Goal: Go to known website: Go to known website

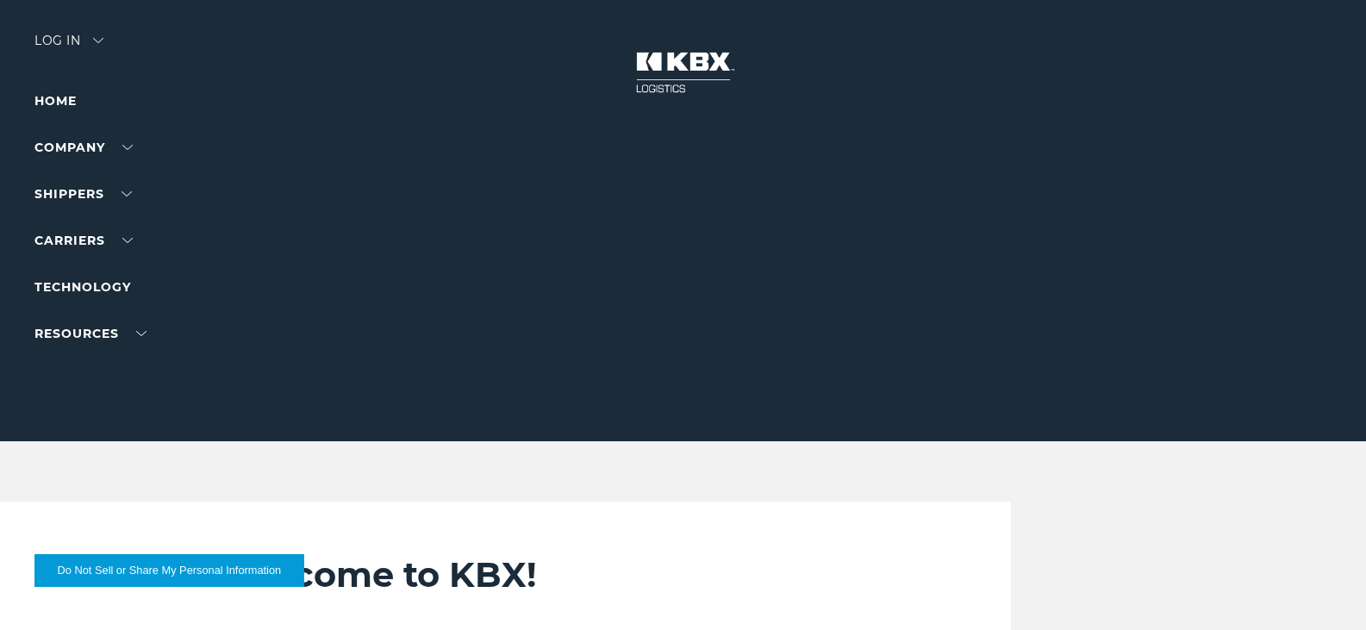
click at [65, 40] on div "Log in" at bounding box center [68, 46] width 69 height 25
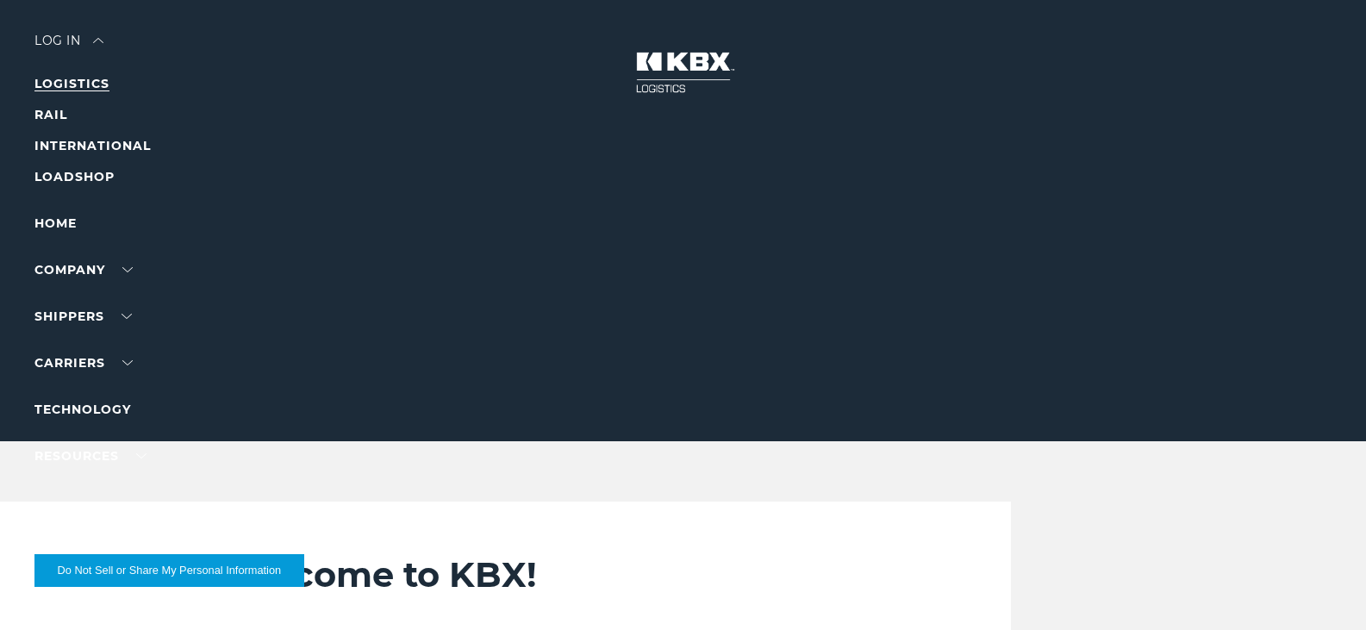
click at [63, 88] on link "LOGISTICS" at bounding box center [71, 84] width 75 height 16
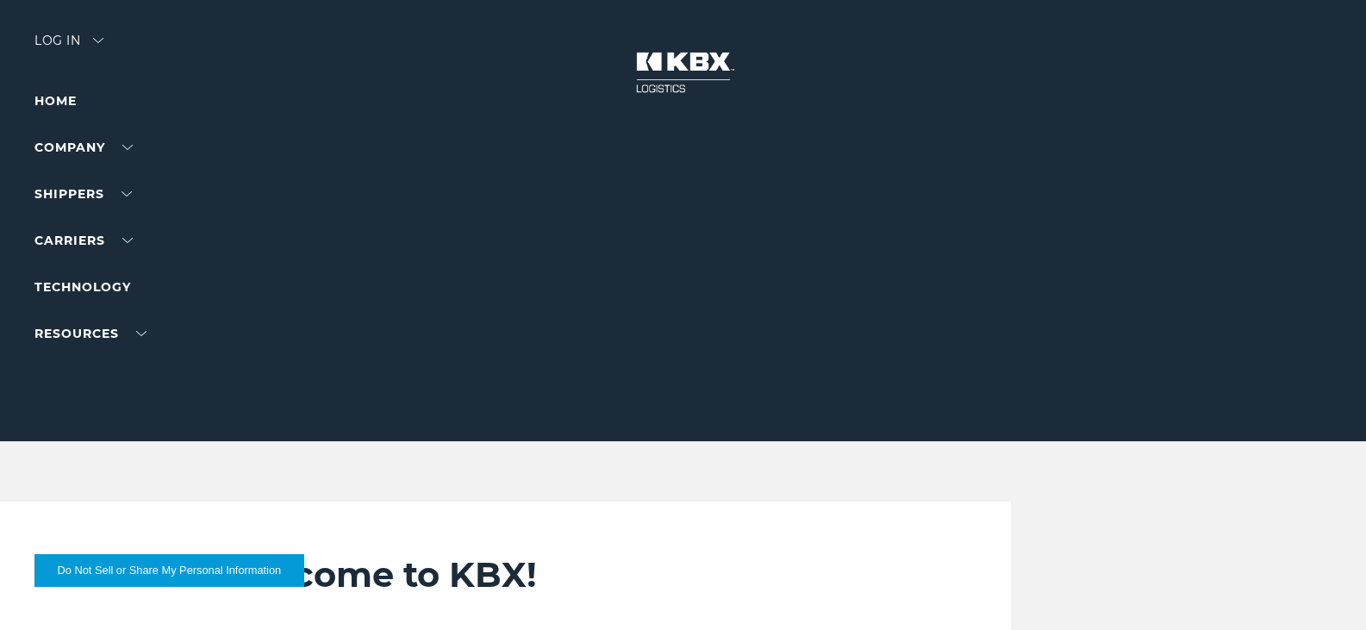
click at [61, 43] on div "Log in" at bounding box center [68, 46] width 69 height 25
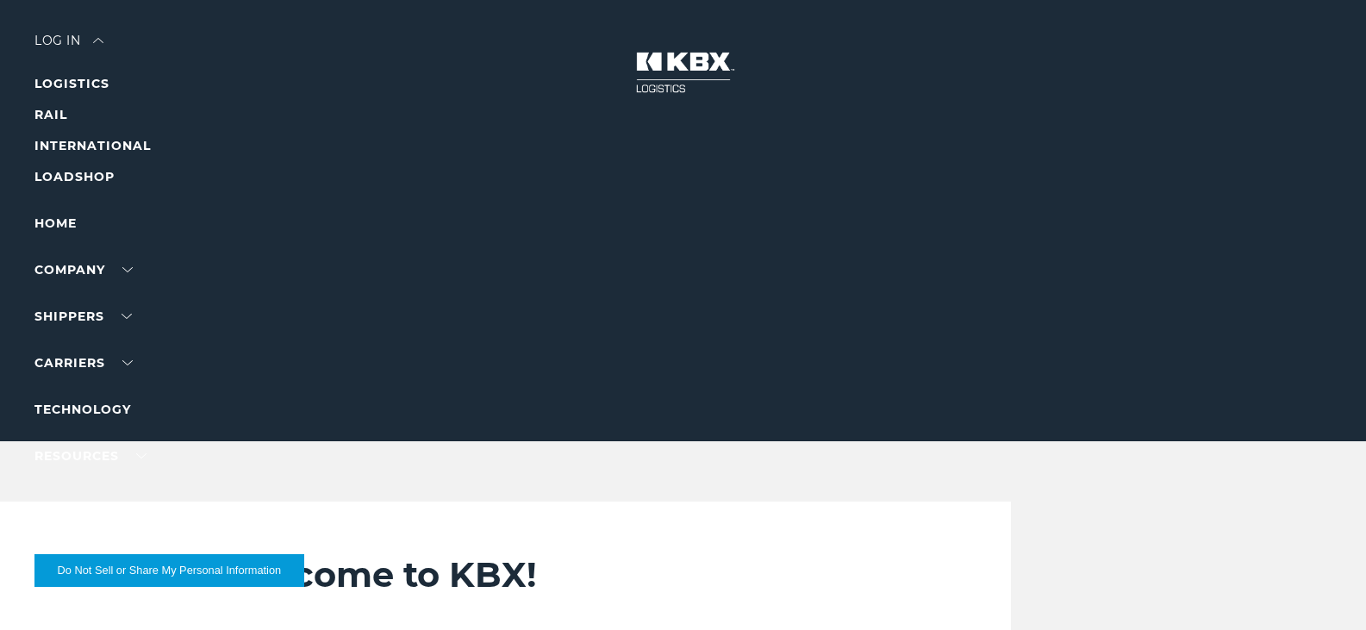
click at [59, 72] on div at bounding box center [689, 220] width 1379 height 441
click at [59, 81] on link "LOGISTICS" at bounding box center [71, 84] width 75 height 16
